Goal: Task Accomplishment & Management: Use online tool/utility

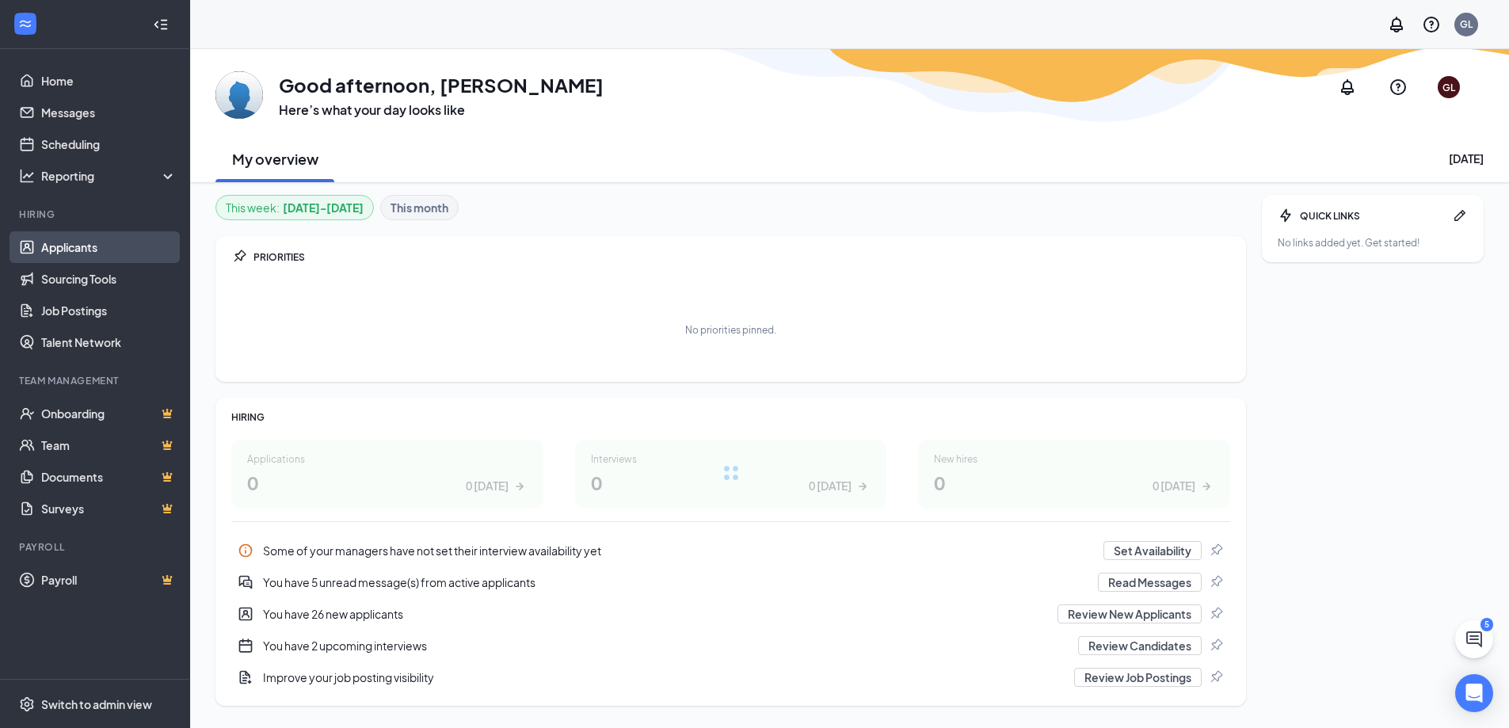
click at [105, 245] on link "Applicants" at bounding box center [108, 247] width 135 height 32
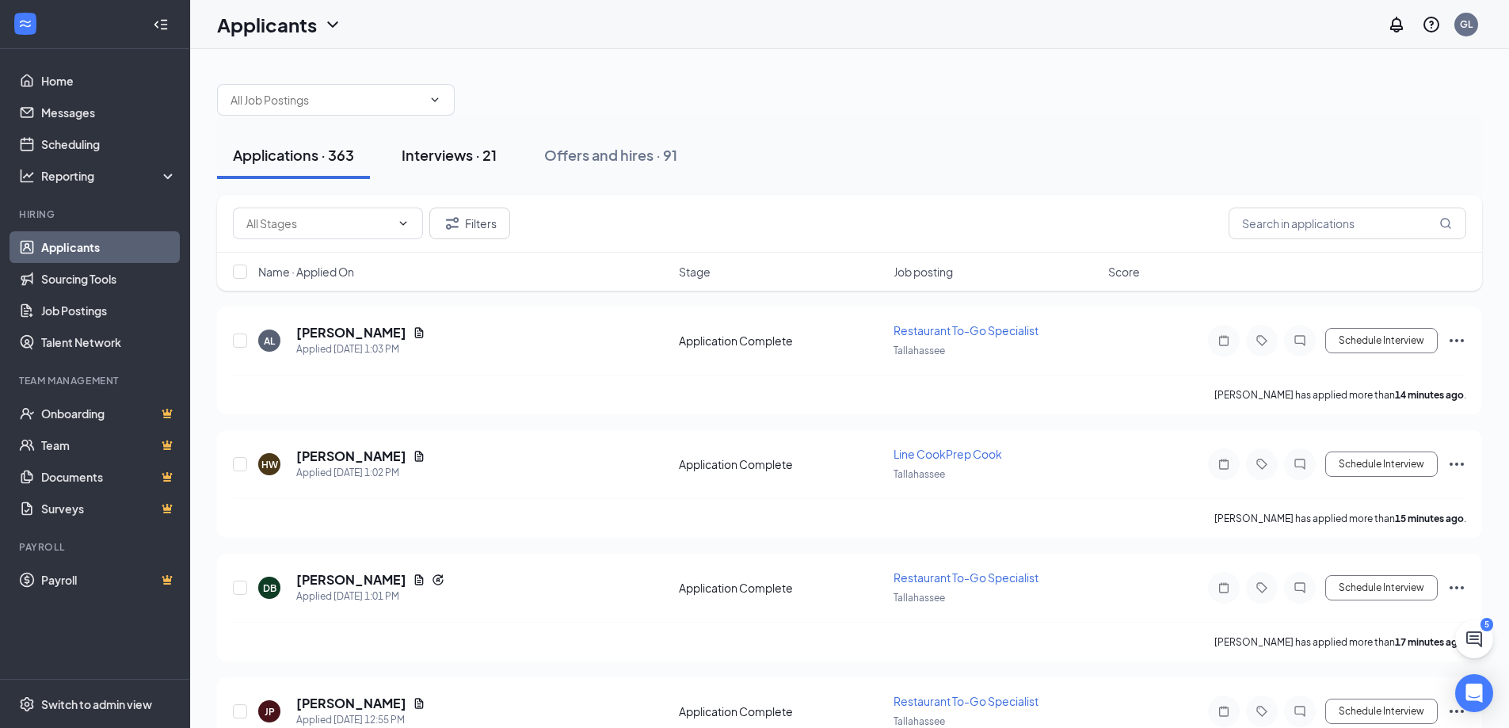
click at [459, 152] on div "Interviews · 21" at bounding box center [449, 155] width 95 height 20
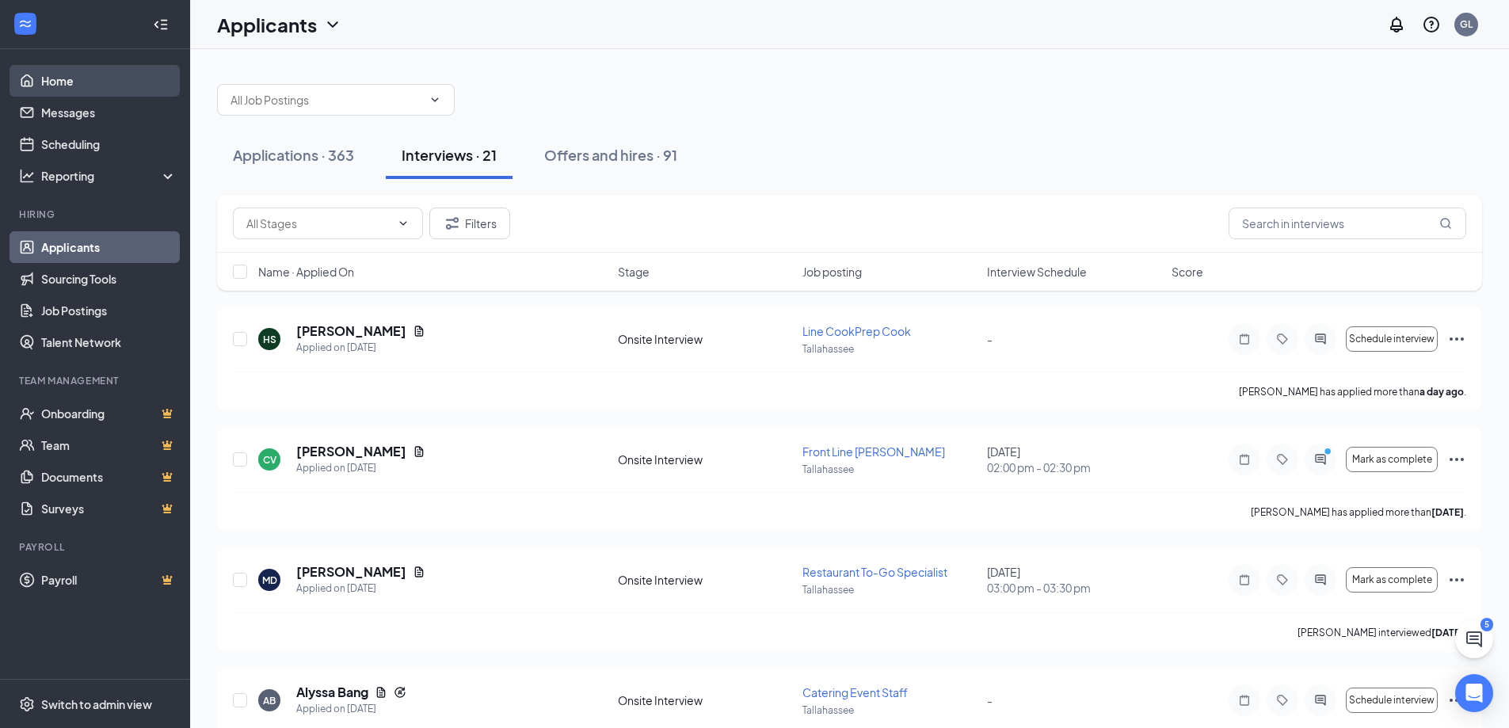
click at [98, 89] on link "Home" at bounding box center [108, 81] width 135 height 32
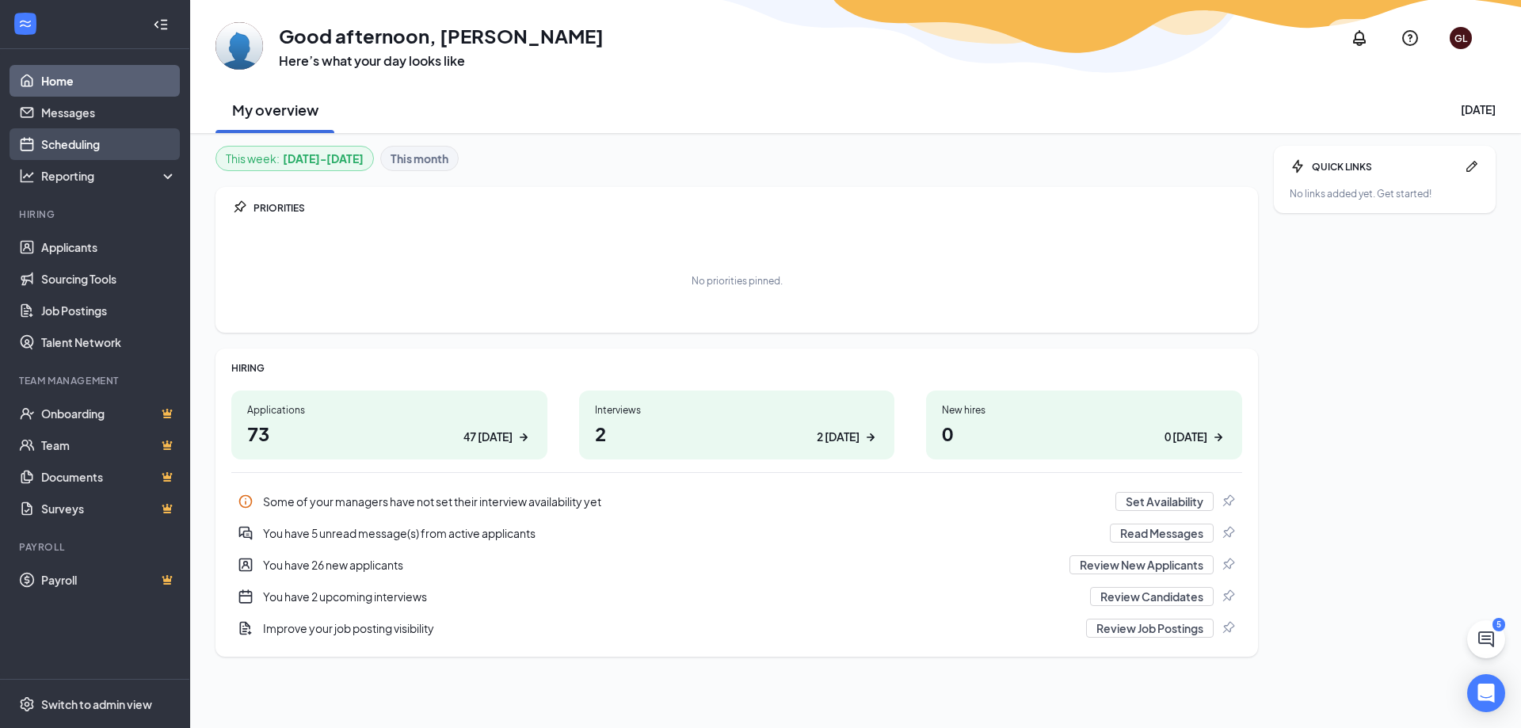
click at [132, 143] on link "Scheduling" at bounding box center [108, 144] width 135 height 32
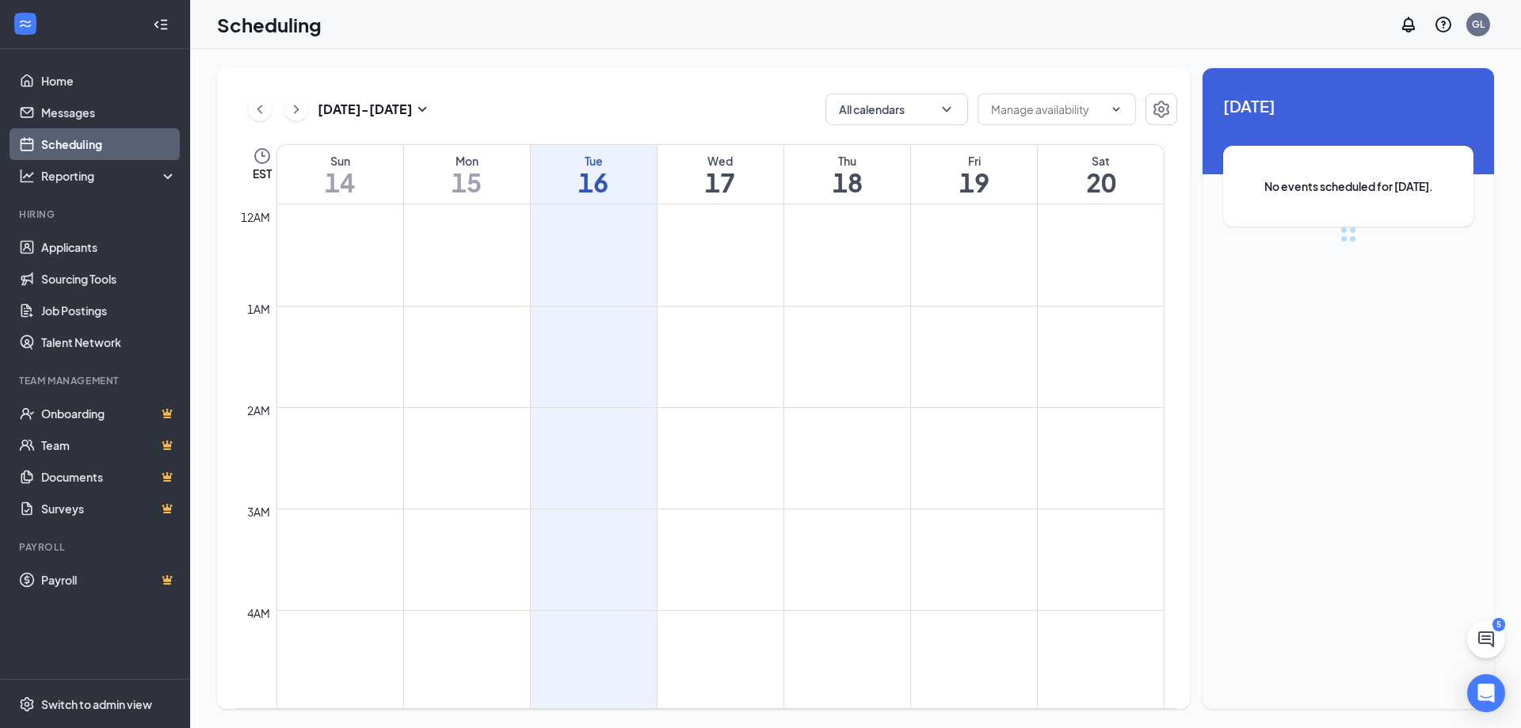
scroll to position [779, 0]
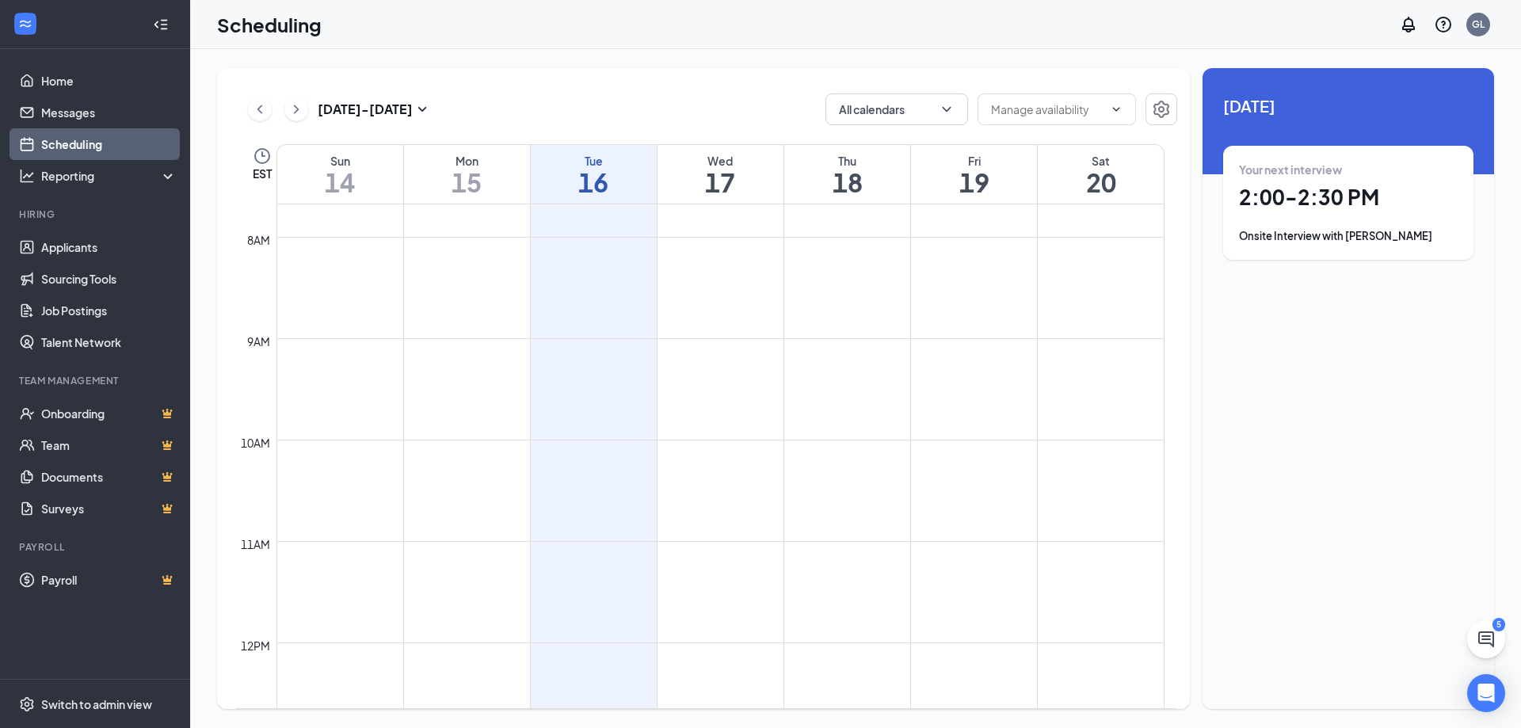
click at [1379, 239] on div "Onsite Interview with [PERSON_NAME]" at bounding box center [1348, 236] width 219 height 16
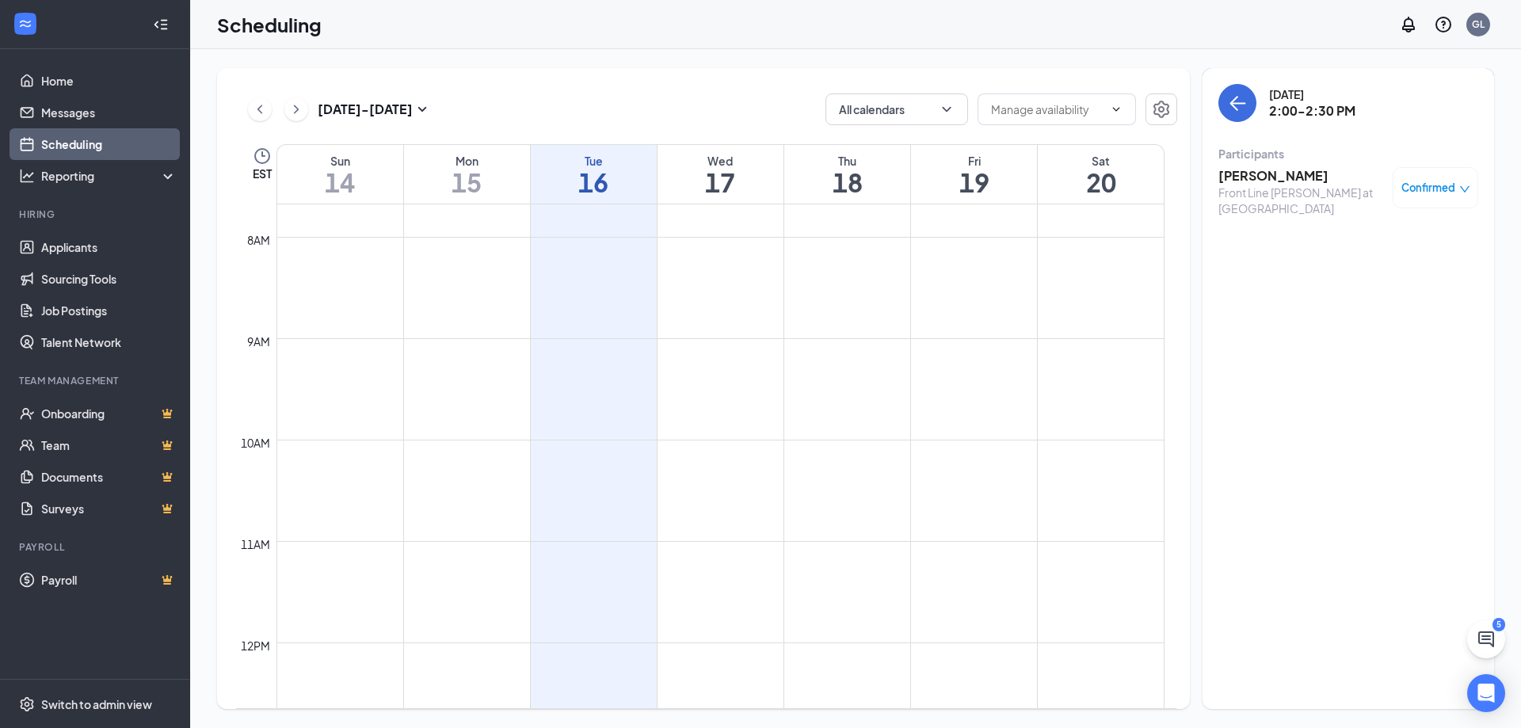
click at [1258, 177] on h3 "[PERSON_NAME]" at bounding box center [1301, 175] width 166 height 17
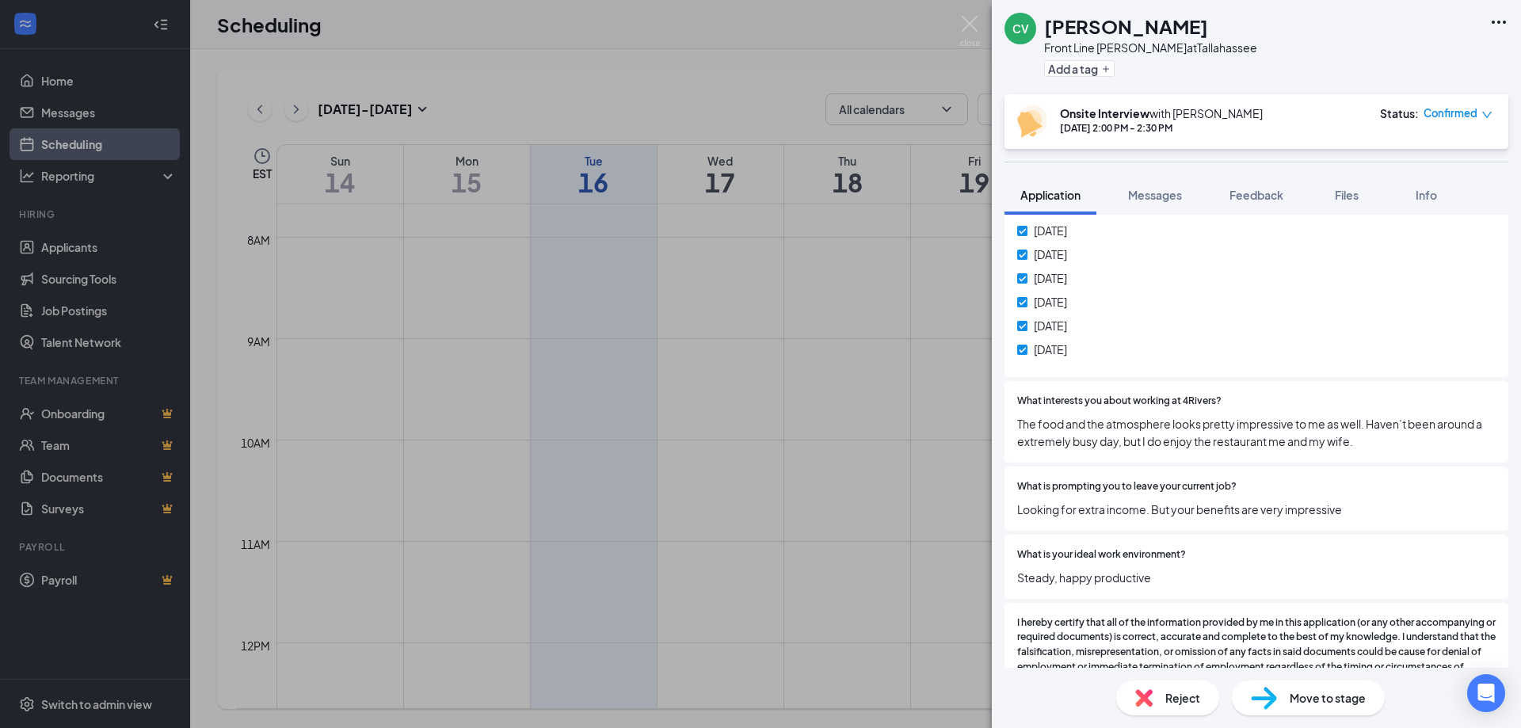
scroll to position [1109, 0]
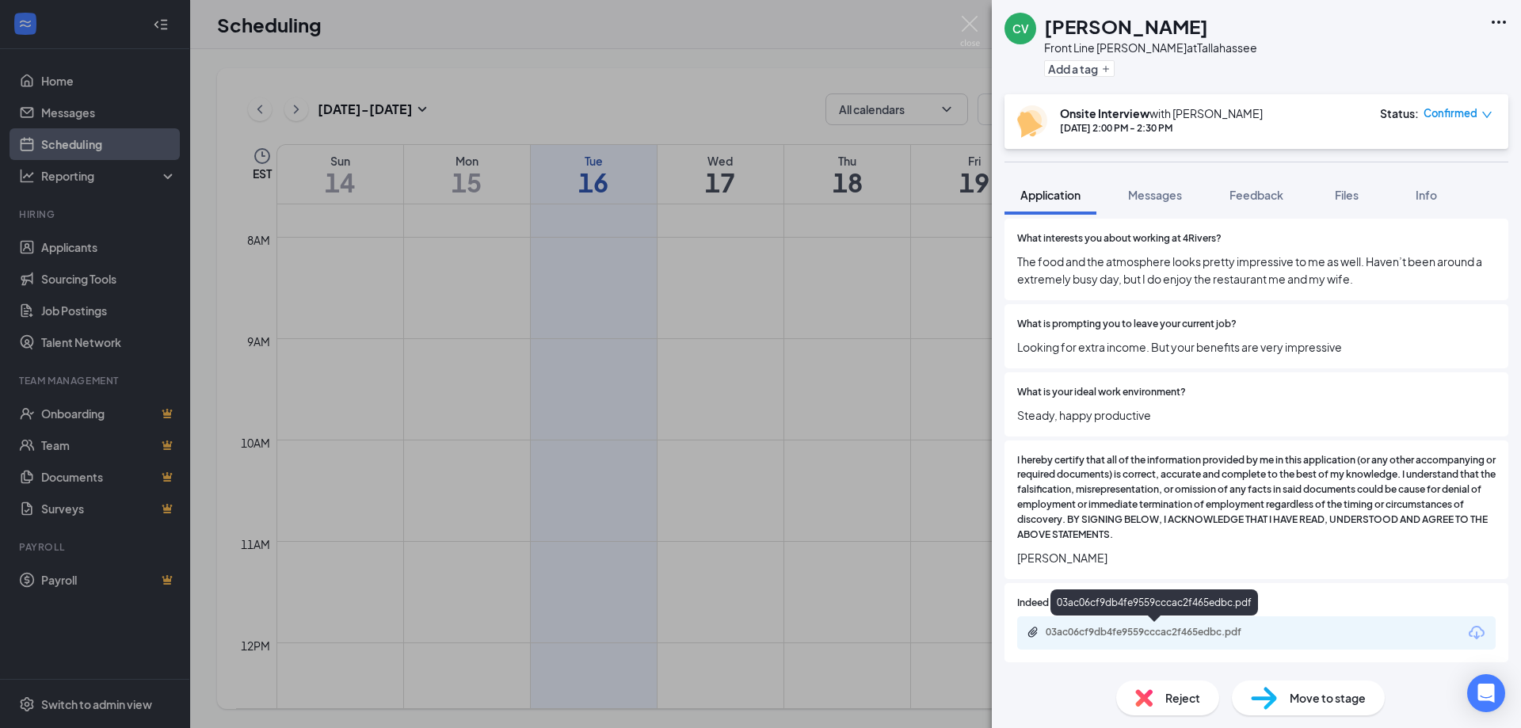
click at [1142, 638] on div "03ac06cf9db4fe9559cccac2f465edbc.pdf" at bounding box center [1157, 632] width 222 height 13
